Goal: Transaction & Acquisition: Purchase product/service

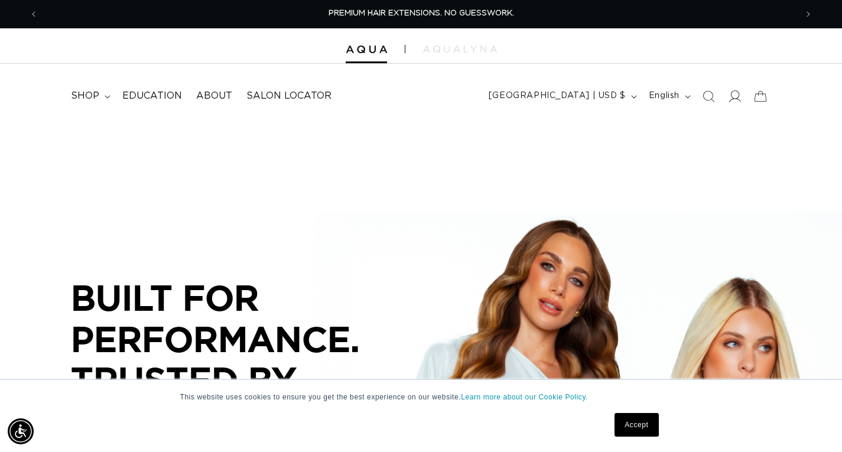
click at [738, 96] on icon at bounding box center [734, 96] width 12 height 12
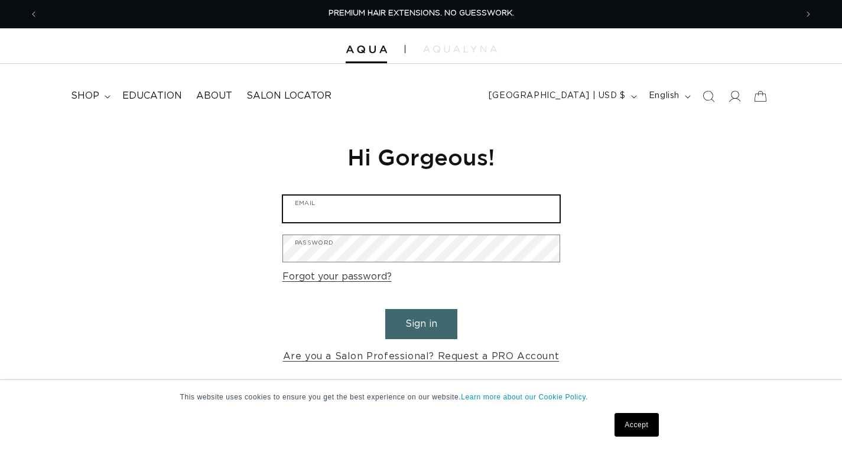
click at [446, 208] on input "Email" at bounding box center [421, 209] width 277 height 27
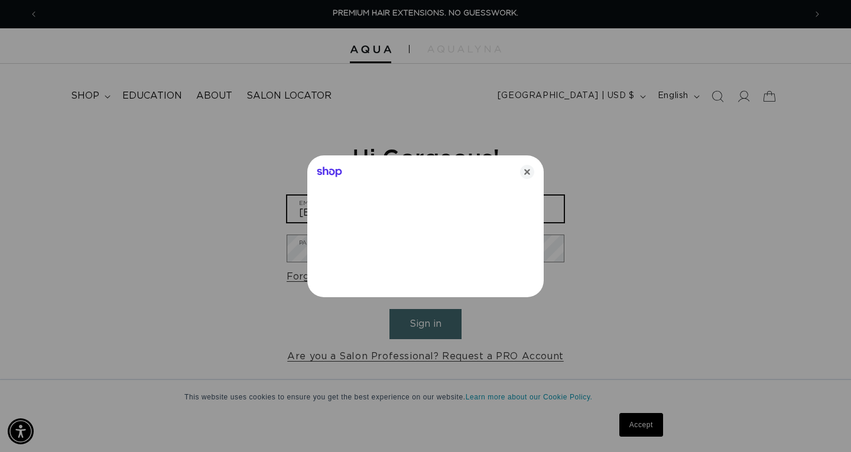
type input "holtm87@gmail.com"
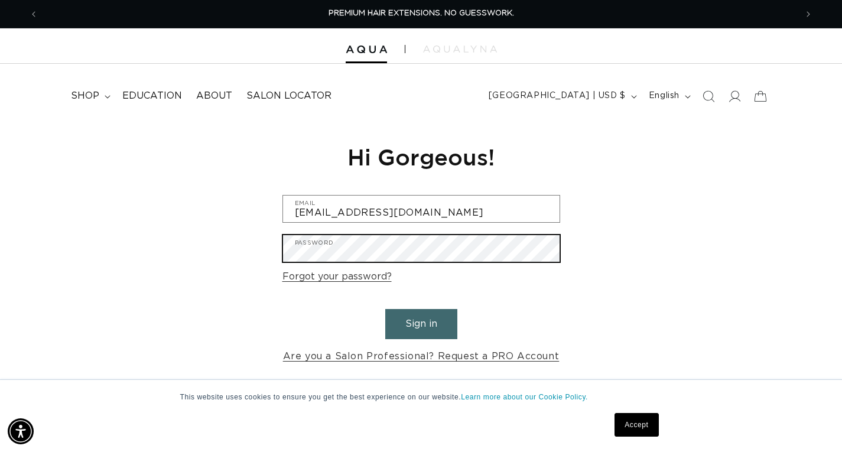
click at [385, 309] on button "Sign in" at bounding box center [421, 324] width 72 height 30
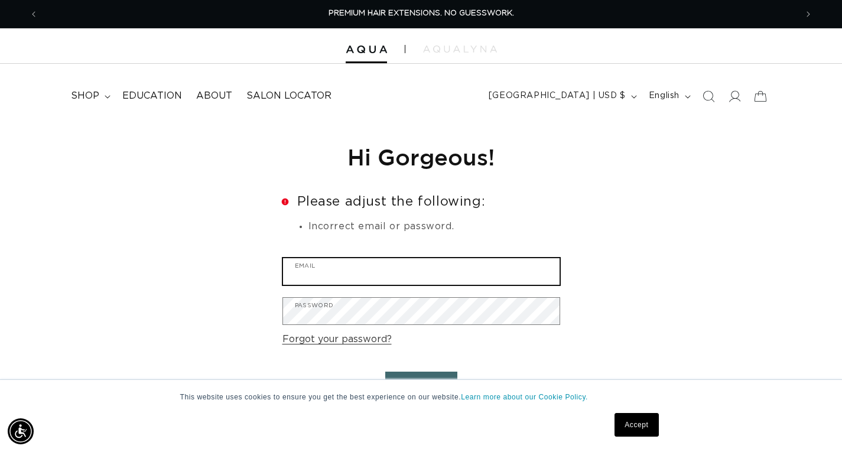
click at [415, 267] on input "Email" at bounding box center [421, 271] width 277 height 27
type input "holtm87@gmail.com"
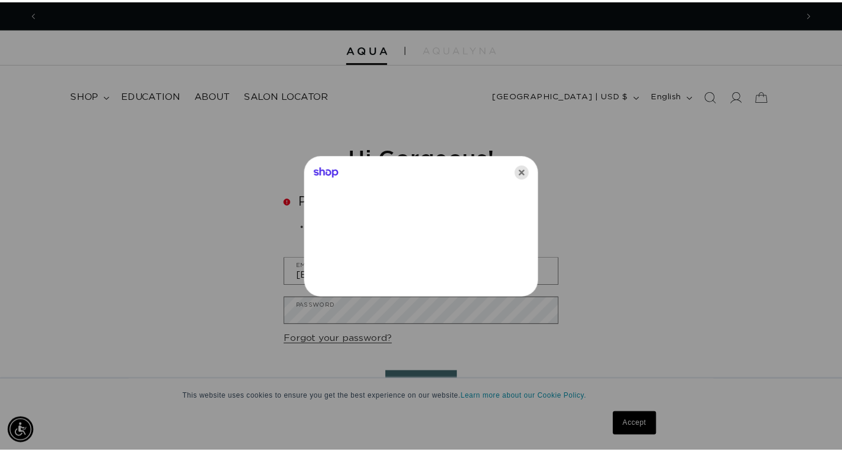
scroll to position [0, 0]
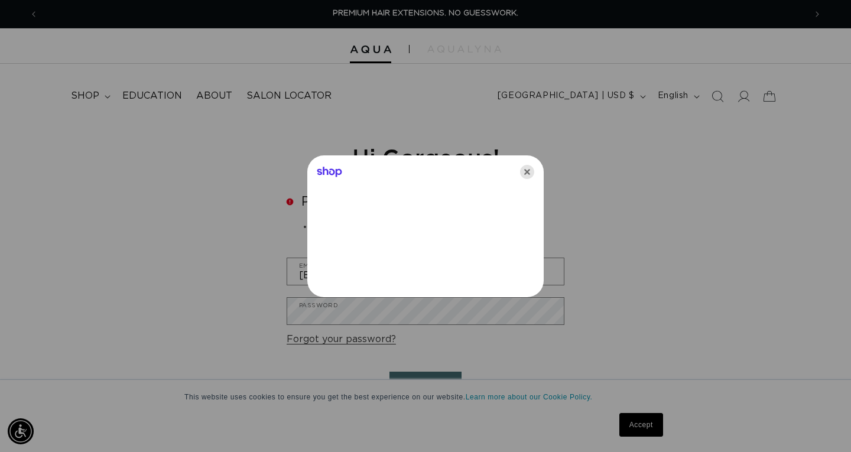
click at [531, 176] on icon "Close" at bounding box center [527, 172] width 14 height 14
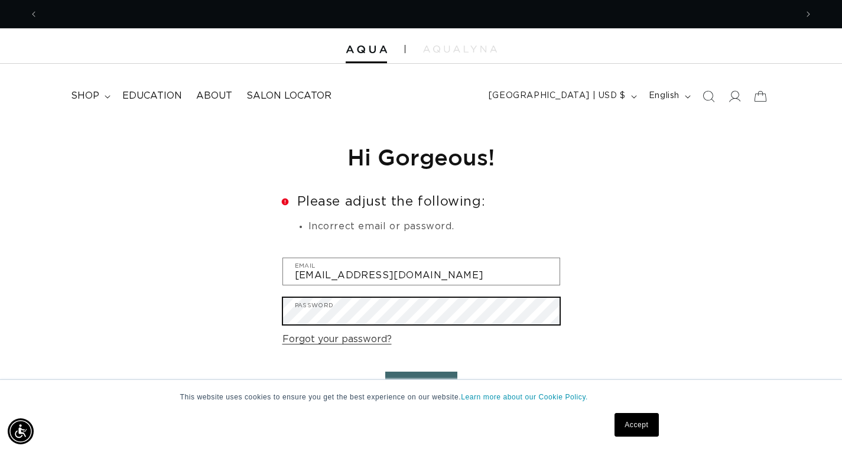
scroll to position [0, 758]
click at [385, 372] on button "Sign in" at bounding box center [421, 387] width 72 height 30
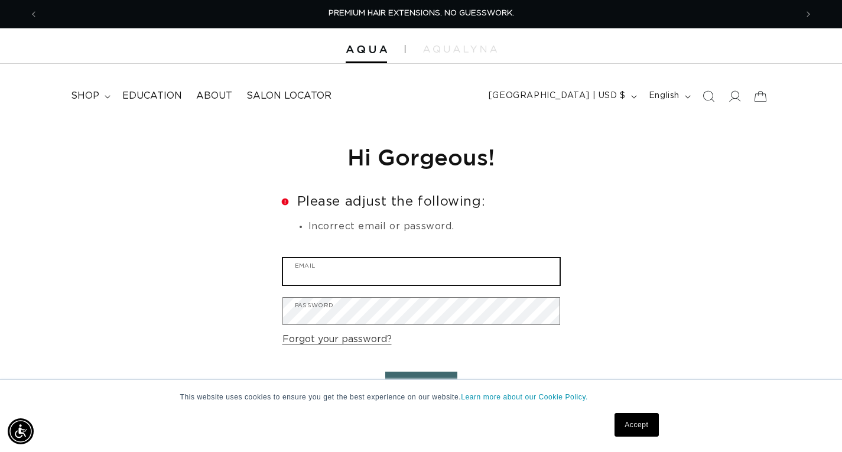
click at [449, 267] on input "Email" at bounding box center [421, 271] width 277 height 27
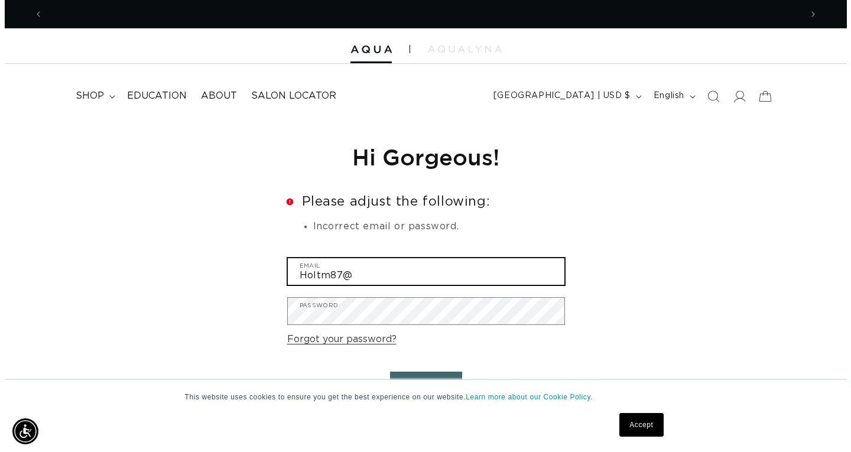
scroll to position [0, 1517]
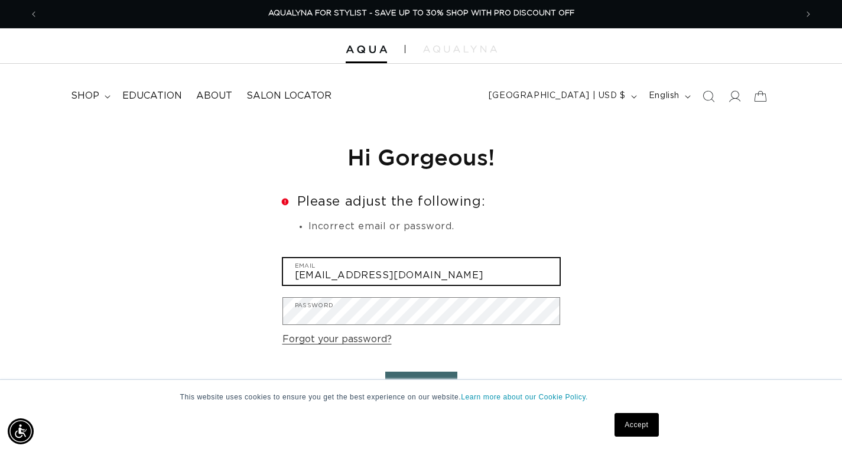
type input "Holtm87@gmail.com"
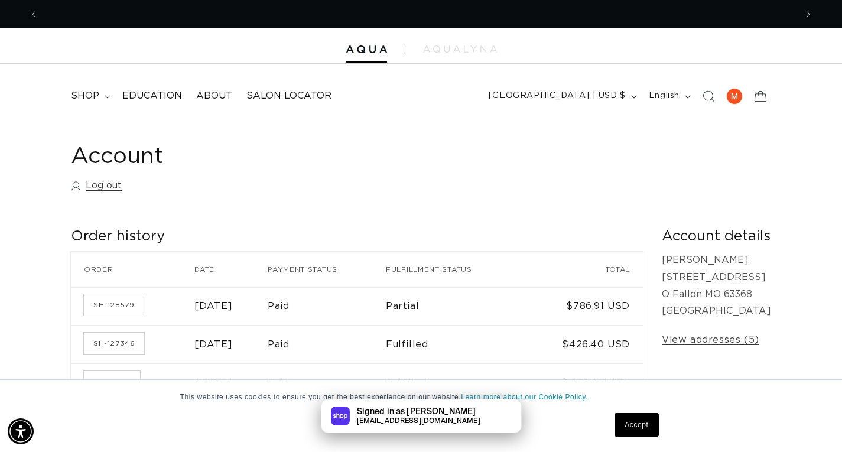
scroll to position [0, 758]
click at [107, 97] on icon at bounding box center [108, 97] width 6 height 4
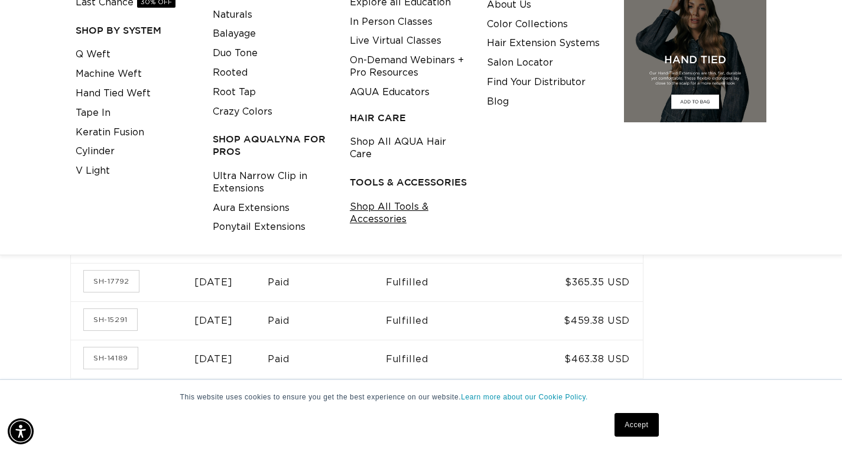
click at [365, 199] on link "Shop All Tools & Accessories" at bounding box center [409, 213] width 119 height 32
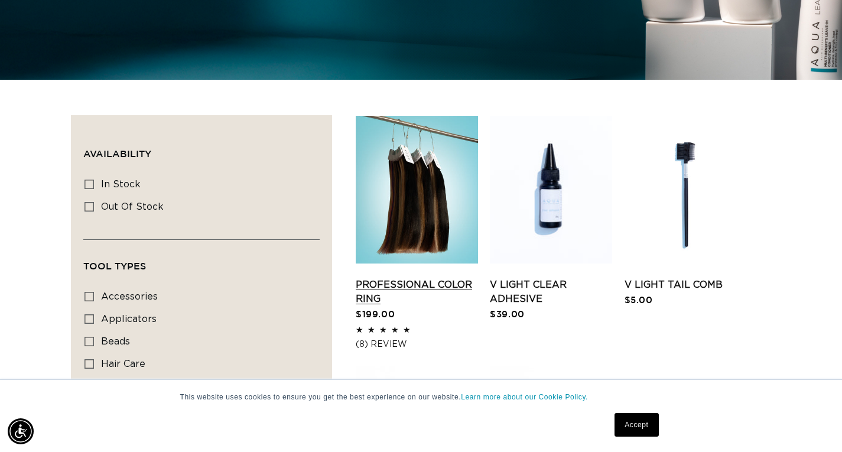
click at [434, 288] on link "Professional Color Ring" at bounding box center [417, 292] width 122 height 28
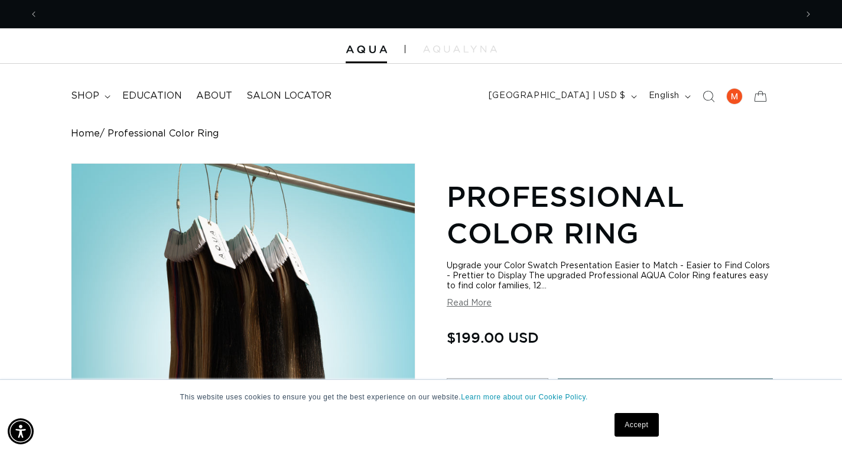
scroll to position [0, 1517]
click at [99, 98] on summary "shop" at bounding box center [89, 96] width 51 height 27
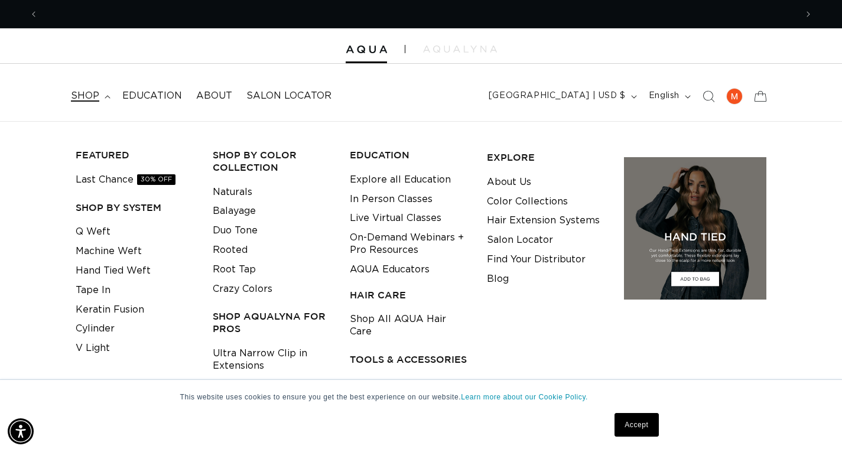
scroll to position [0, 758]
click at [132, 252] on link "Machine Weft" at bounding box center [109, 252] width 66 height 20
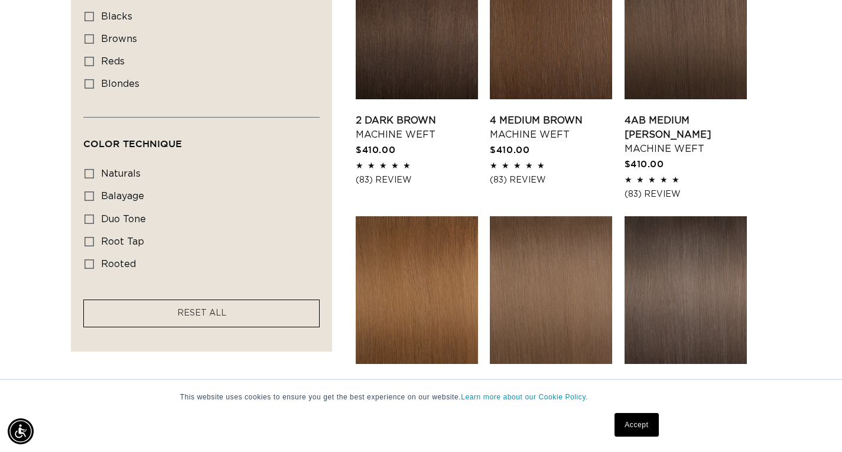
scroll to position [709, 0]
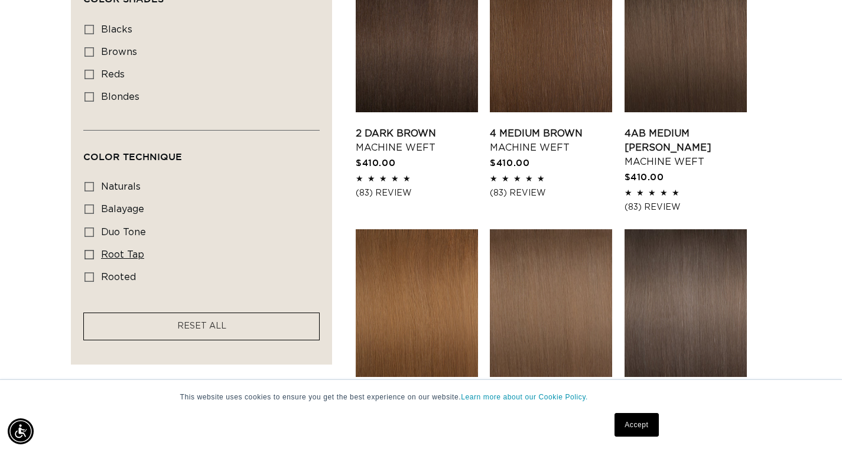
click at [95, 250] on label "root tap root tap (6 products)" at bounding box center [198, 255] width 227 height 22
click at [94, 250] on input "root tap root tap (6 products)" at bounding box center [89, 254] width 9 height 9
checkbox input "true"
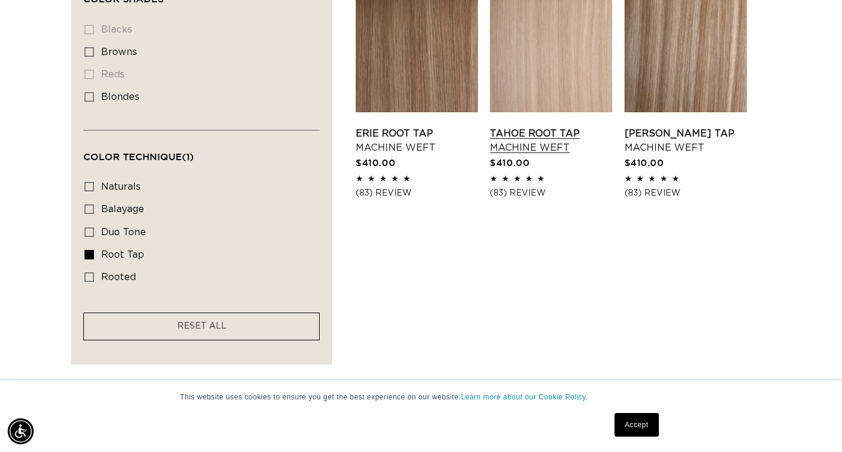
click at [534, 127] on link "Tahoe Root Tap Machine Weft" at bounding box center [551, 141] width 122 height 28
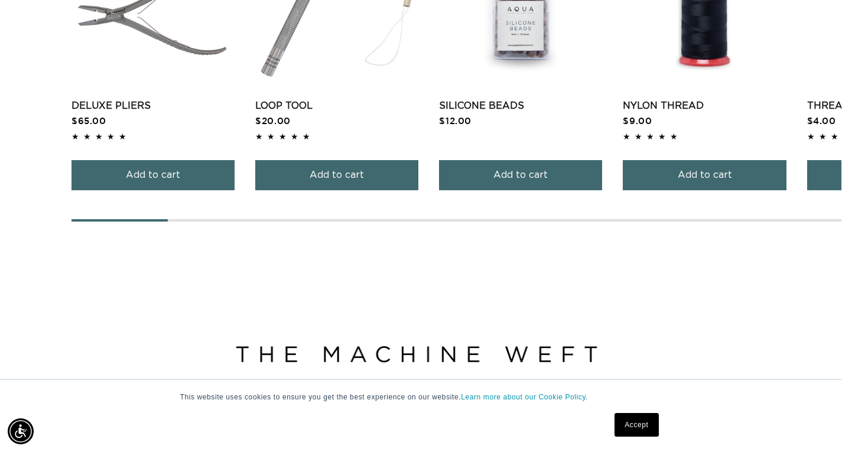
scroll to position [0, 758]
drag, startPoint x: 111, startPoint y: 221, endPoint x: 193, endPoint y: 234, distance: 83.2
click at [173, 221] on div at bounding box center [457, 220] width 770 height 2
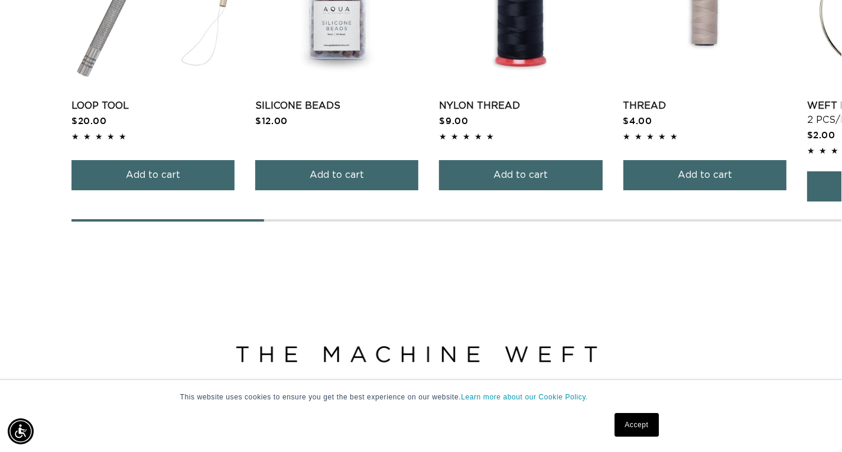
click at [355, 221] on div at bounding box center [457, 220] width 770 height 2
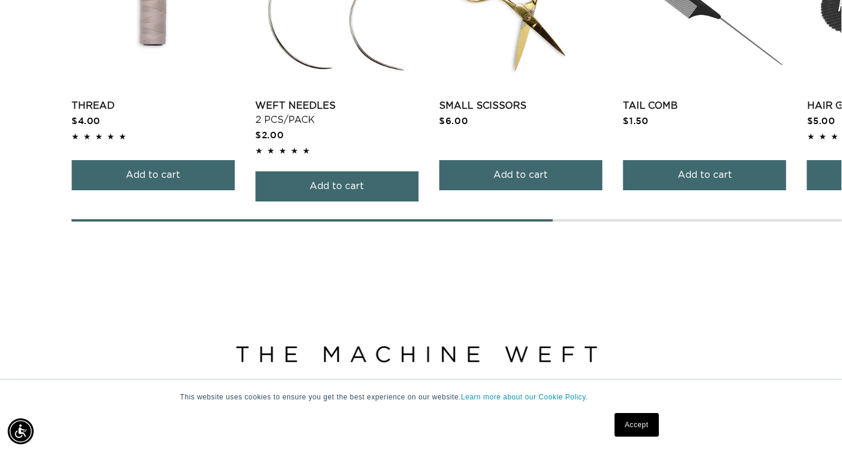
scroll to position [0, 758]
click at [682, 221] on div at bounding box center [457, 220] width 770 height 2
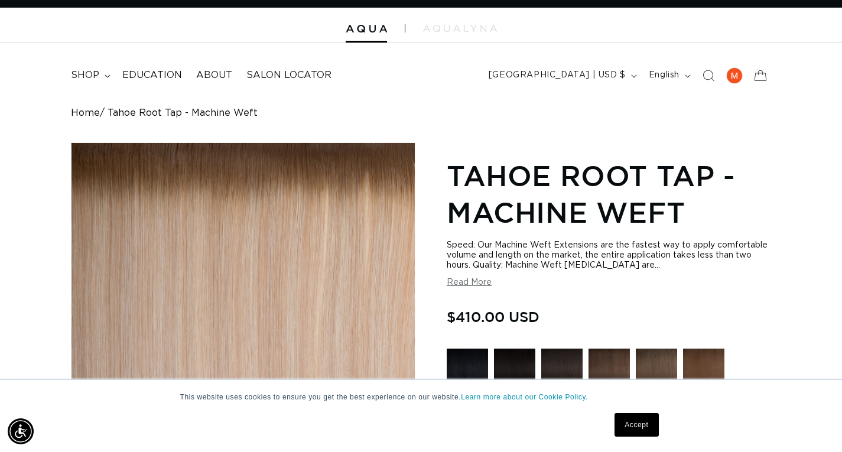
scroll to position [0, 0]
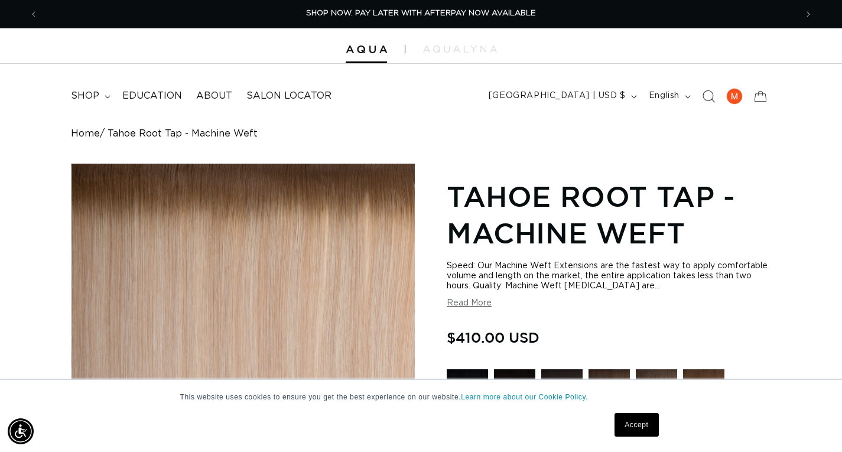
click at [703, 99] on icon "Search" at bounding box center [708, 96] width 12 height 12
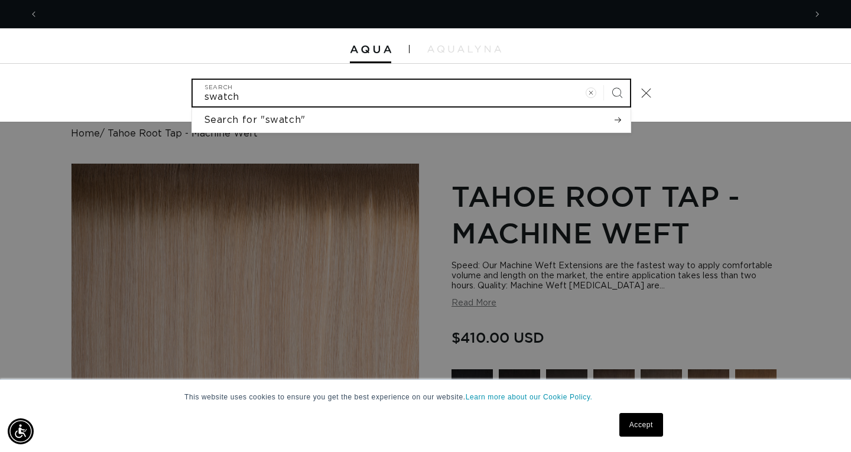
scroll to position [0, 767]
type input "swatch"
click at [604, 80] on button "Search" at bounding box center [617, 93] width 26 height 26
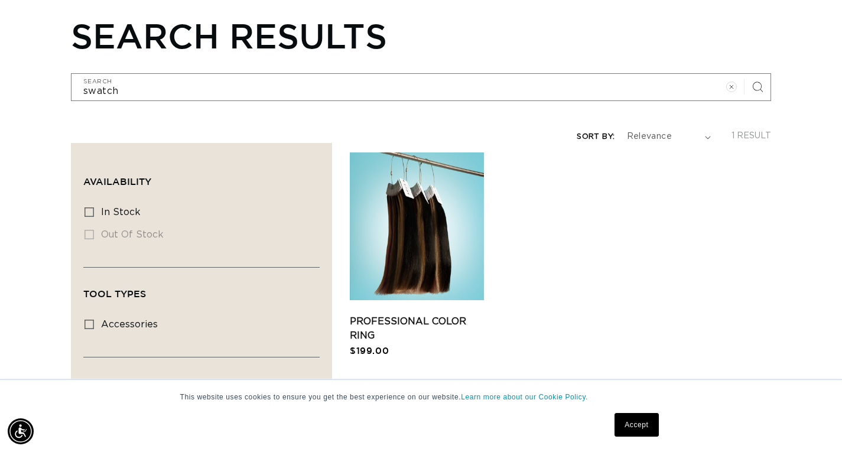
scroll to position [118, 0]
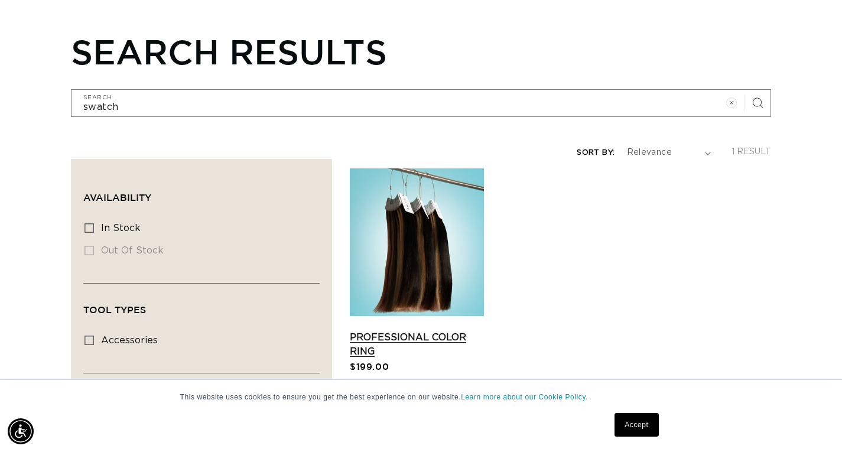
click at [420, 330] on link "Professional Color Ring" at bounding box center [417, 344] width 134 height 28
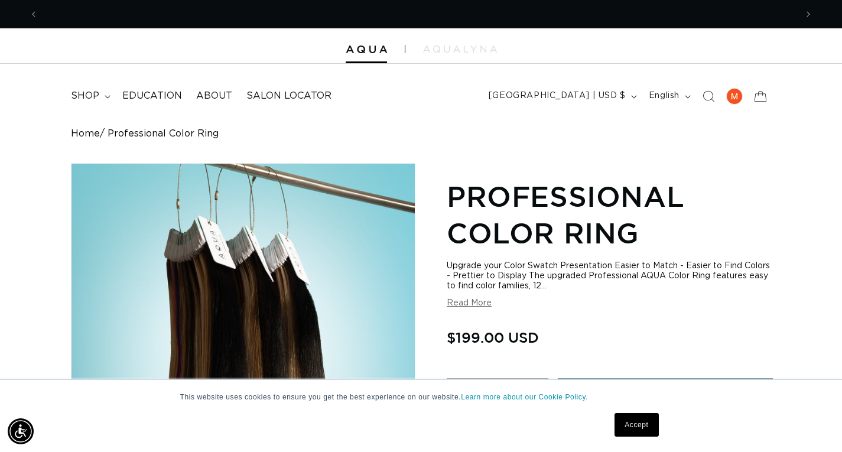
scroll to position [0, 758]
click at [473, 301] on button "Read More" at bounding box center [469, 304] width 45 height 10
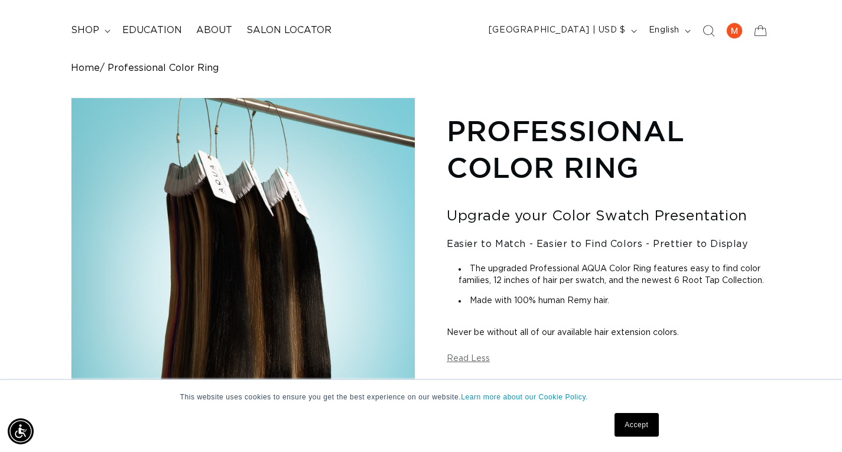
scroll to position [0, 0]
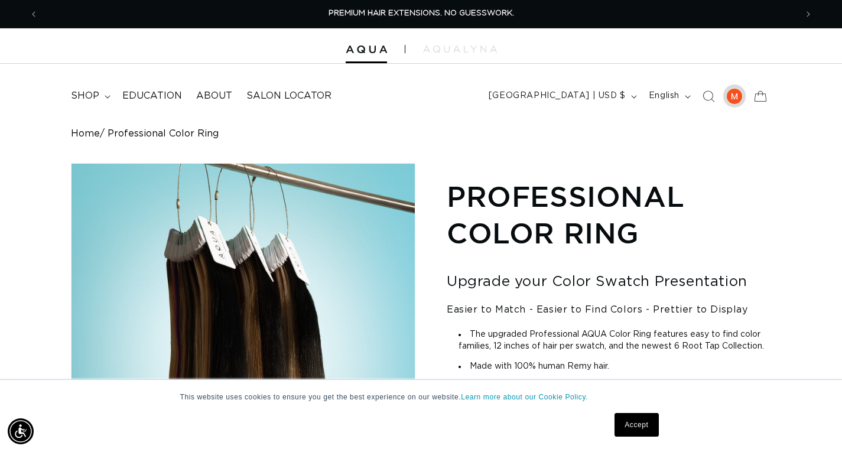
click at [734, 96] on div at bounding box center [735, 96] width 17 height 17
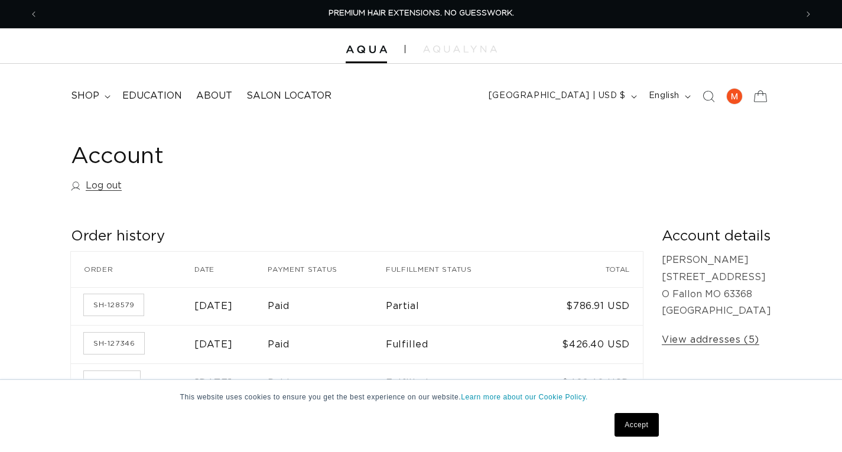
click at [761, 101] on icon at bounding box center [761, 96] width 28 height 28
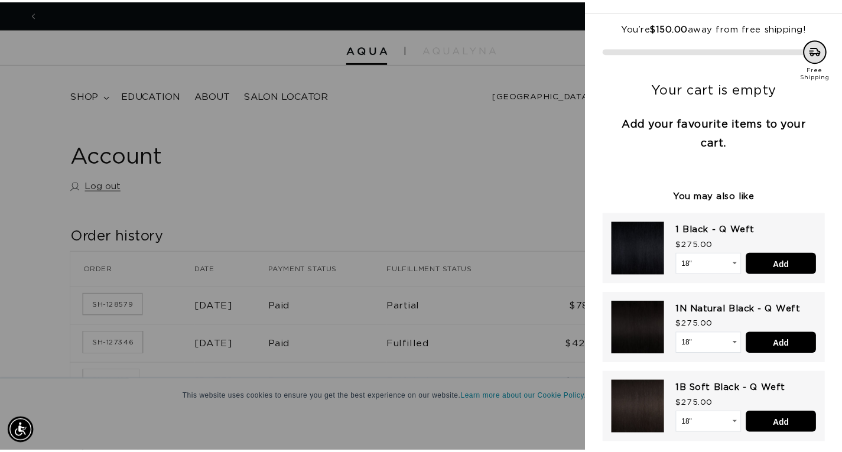
scroll to position [0, 1535]
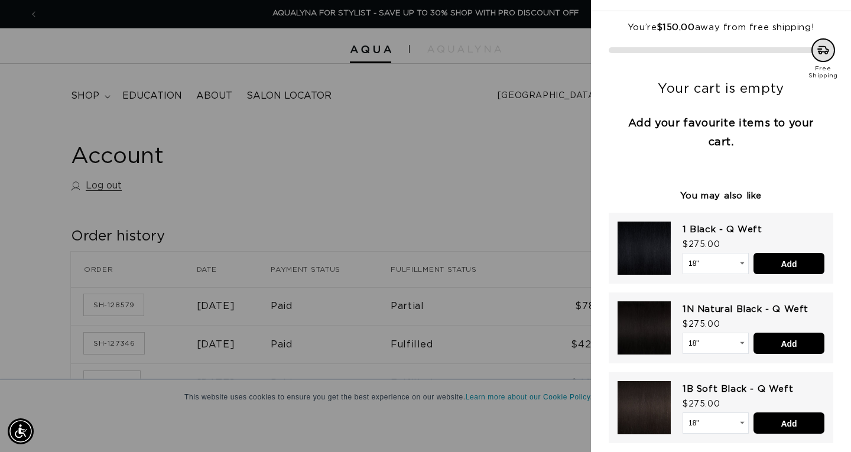
click at [485, 102] on div at bounding box center [425, 226] width 851 height 452
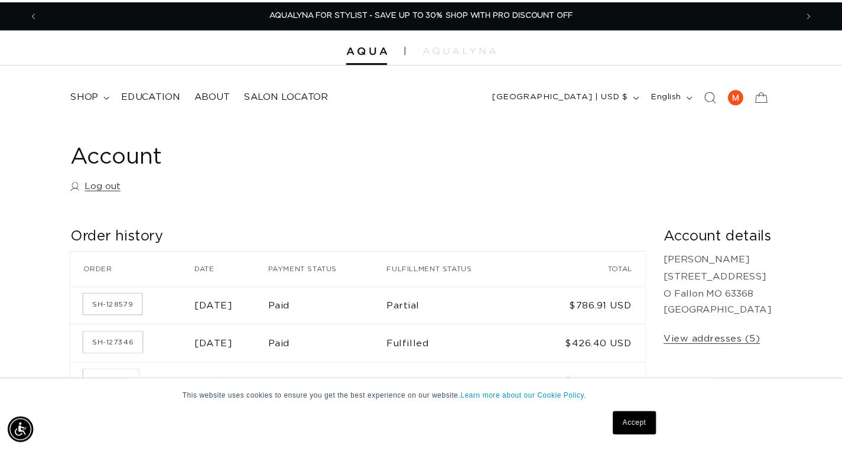
scroll to position [0, 1517]
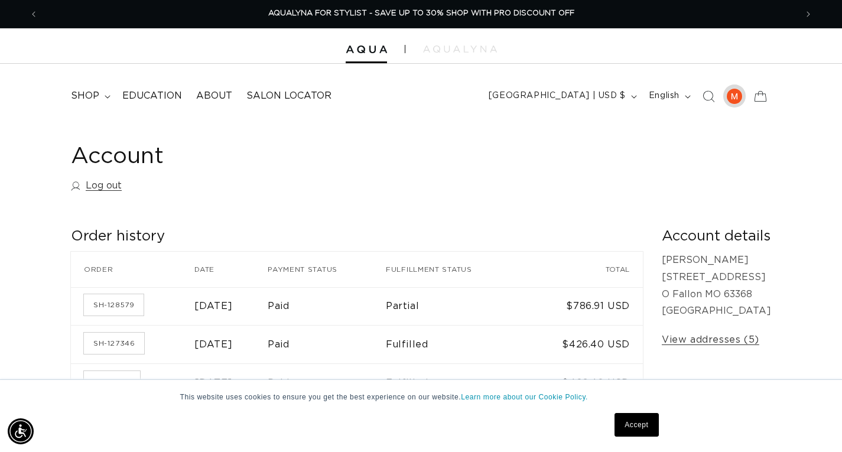
click at [737, 99] on div at bounding box center [735, 96] width 17 height 17
click at [119, 184] on link "Log out" at bounding box center [96, 185] width 51 height 17
